Goal: Information Seeking & Learning: Get advice/opinions

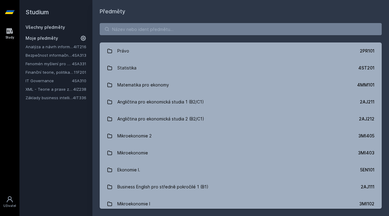
click at [48, 70] on link "Finanční teorie, politika a instituce" at bounding box center [50, 72] width 48 height 6
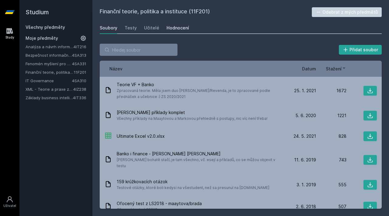
click at [171, 25] on div "Hodnocení" at bounding box center [177, 28] width 22 height 6
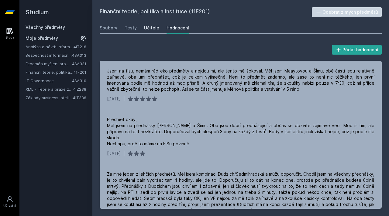
click at [154, 24] on link "Učitelé" at bounding box center [151, 28] width 15 height 12
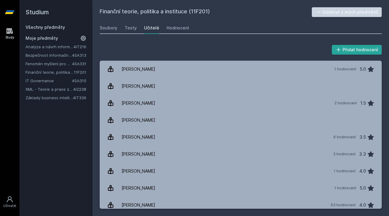
click at [123, 30] on div "Soubory Testy Učitelé Hodnocení" at bounding box center [241, 28] width 282 height 12
click at [131, 28] on div "Testy" at bounding box center [131, 28] width 12 height 6
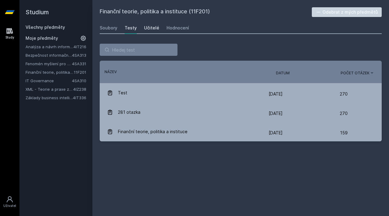
click at [147, 27] on div "Učitelé" at bounding box center [151, 28] width 15 height 6
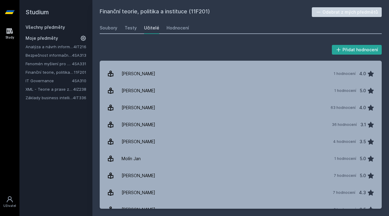
scroll to position [90, 0]
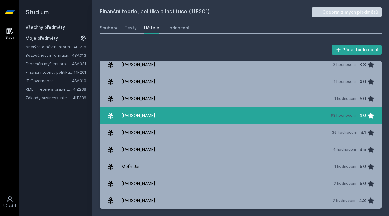
click at [150, 119] on div "[PERSON_NAME]" at bounding box center [138, 116] width 34 height 12
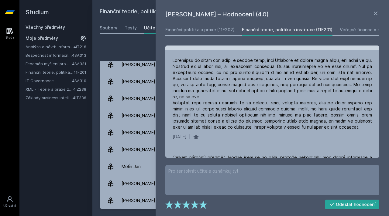
scroll to position [263, 0]
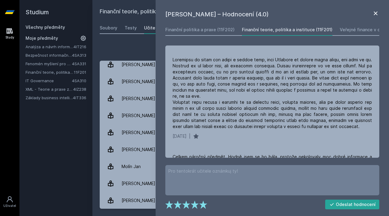
click at [372, 13] on icon at bounding box center [375, 13] width 7 height 7
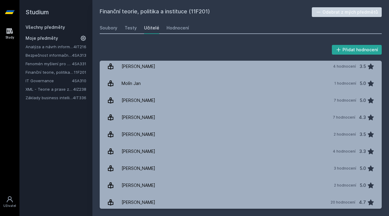
scroll to position [192, 0]
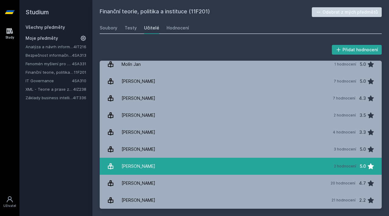
click at [213, 169] on link "[PERSON_NAME] 2 hodnocení 5.0" at bounding box center [241, 166] width 282 height 17
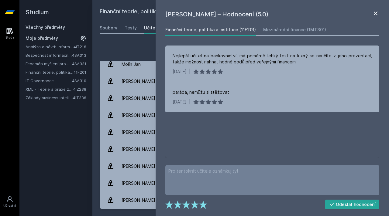
click at [378, 14] on icon at bounding box center [375, 13] width 7 height 7
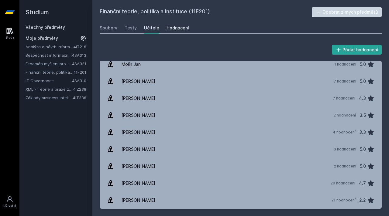
click at [180, 28] on div "Hodnocení" at bounding box center [177, 28] width 22 height 6
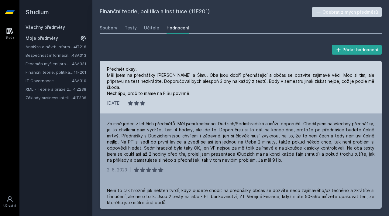
scroll to position [51, 0]
click at [210, 100] on div "[DATE] |" at bounding box center [240, 103] width 267 height 6
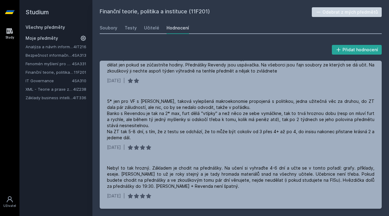
scroll to position [467, 0]
